Goal: Information Seeking & Learning: Learn about a topic

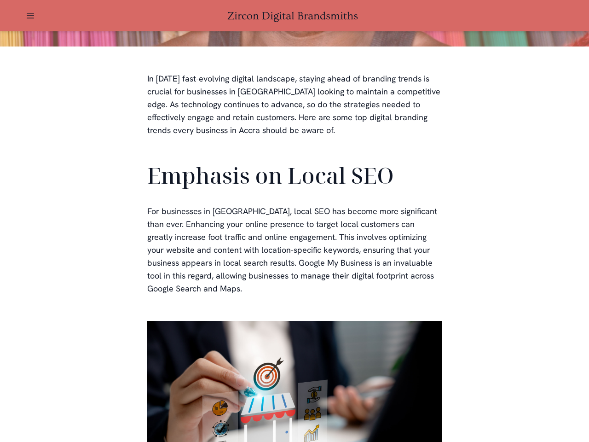
scroll to position [276, 0]
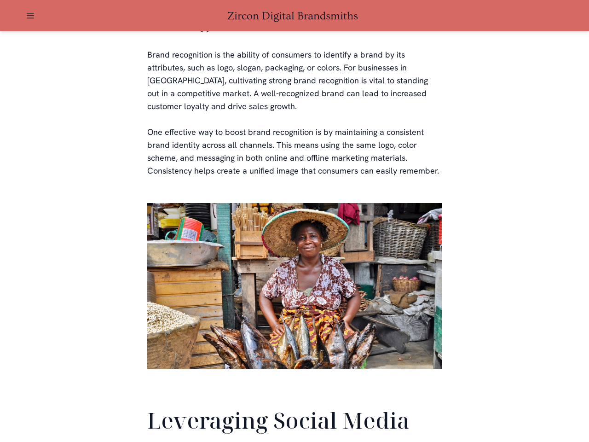
scroll to position [2166, 0]
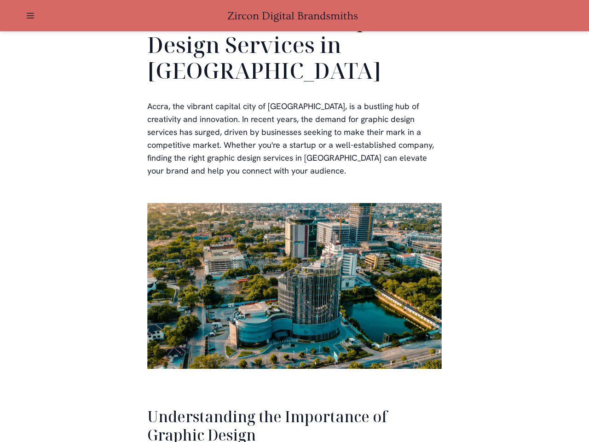
scroll to position [1890, 0]
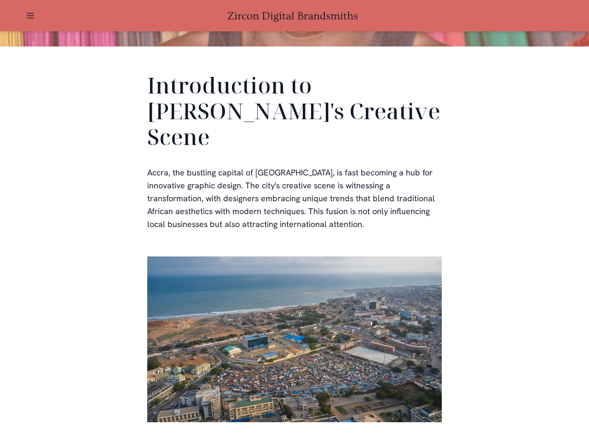
scroll to position [276, 0]
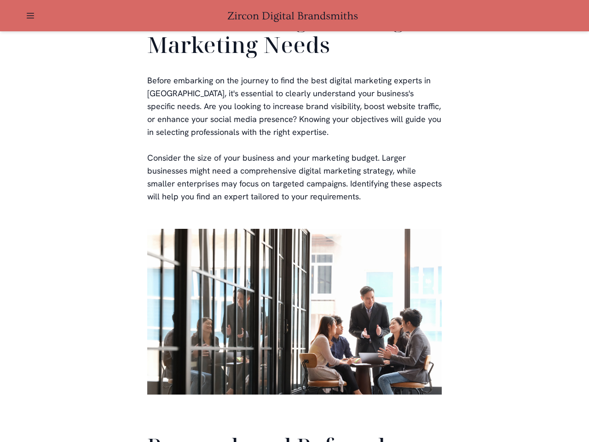
scroll to position [2190, 0]
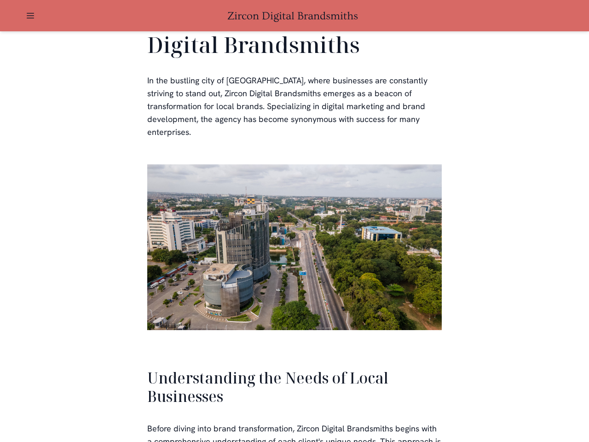
scroll to position [1961, 0]
